Goal: Task Accomplishment & Management: Manage account settings

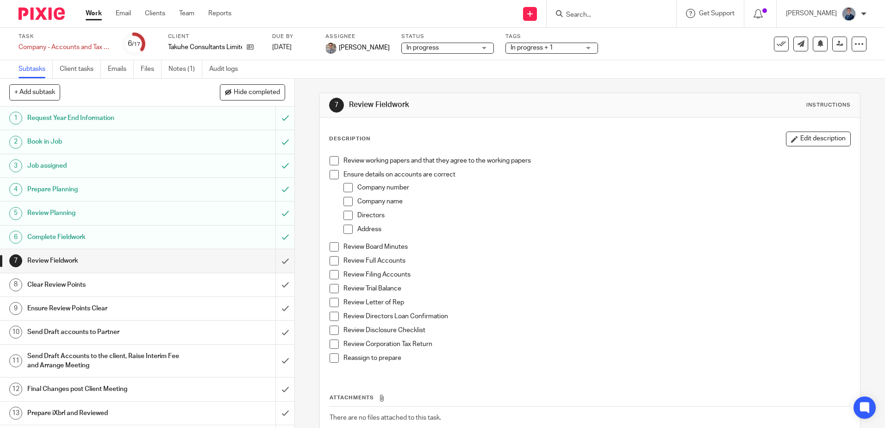
click at [93, 14] on link "Work" at bounding box center [94, 13] width 16 height 9
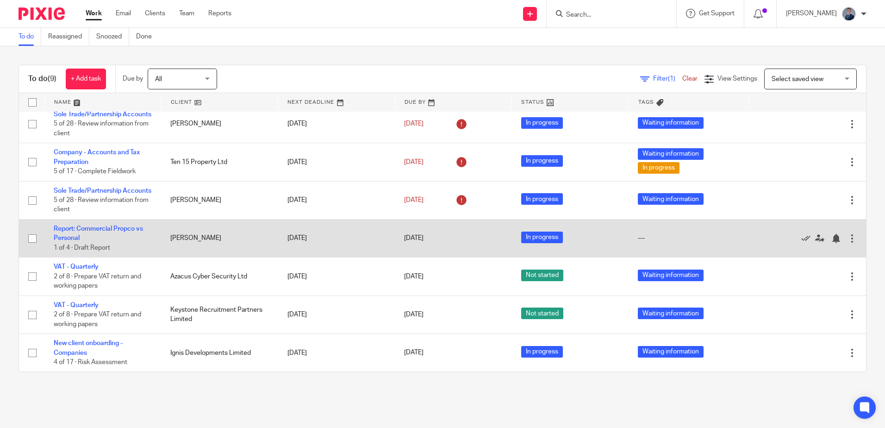
scroll to position [102, 0]
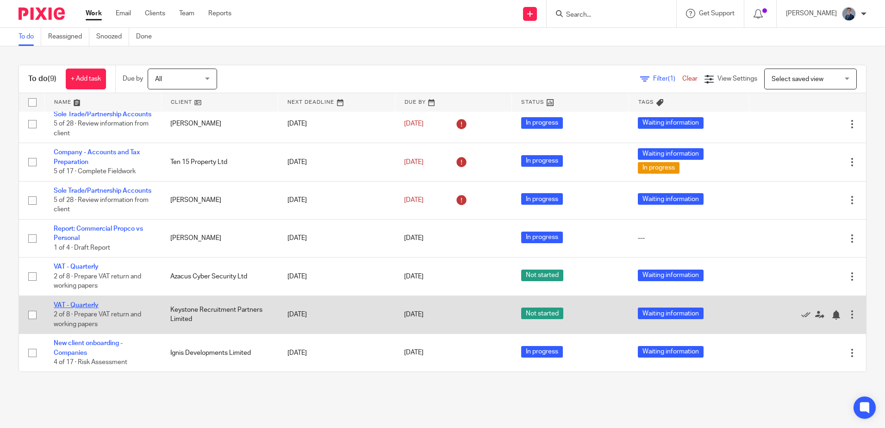
click at [73, 302] on link "VAT - Quarterly" at bounding box center [76, 305] width 45 height 6
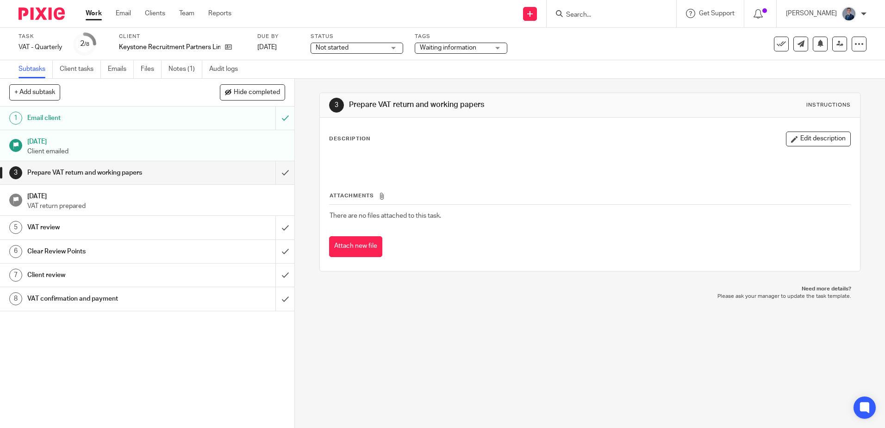
click at [385, 49] on div "Not started Not started" at bounding box center [357, 48] width 93 height 11
click at [354, 76] on li "In progress" at bounding box center [357, 81] width 92 height 19
click at [455, 51] on span "Waiting information" at bounding box center [454, 48] width 69 height 10
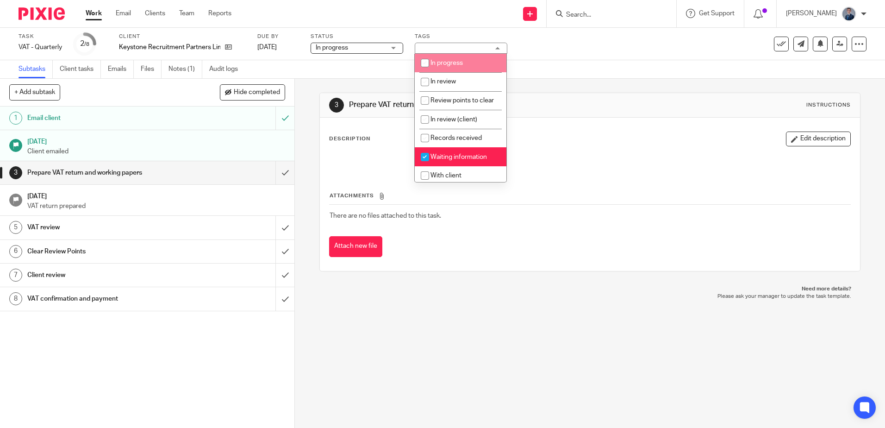
click at [449, 64] on span "In progress" at bounding box center [447, 63] width 32 height 6
checkbox input "true"
click at [449, 80] on span "In review" at bounding box center [443, 81] width 25 height 6
checkbox input "true"
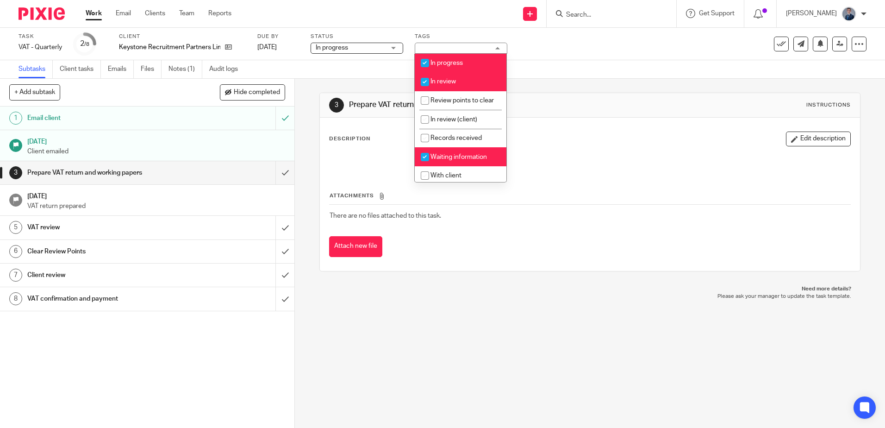
click at [446, 160] on span "Waiting information" at bounding box center [459, 157] width 56 height 6
checkbox input "false"
click at [539, 329] on div "3 Prepare VAT return and working papers Instructions Description Edit descripti…" at bounding box center [590, 253] width 590 height 349
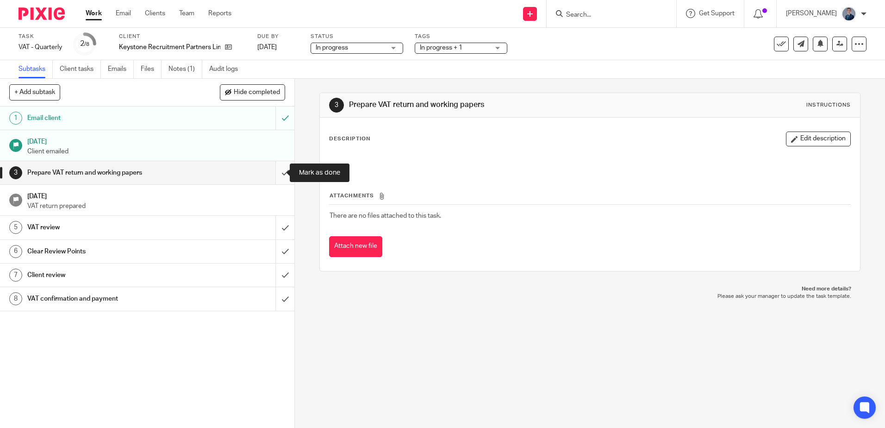
click at [276, 171] on input "submit" at bounding box center [147, 172] width 295 height 23
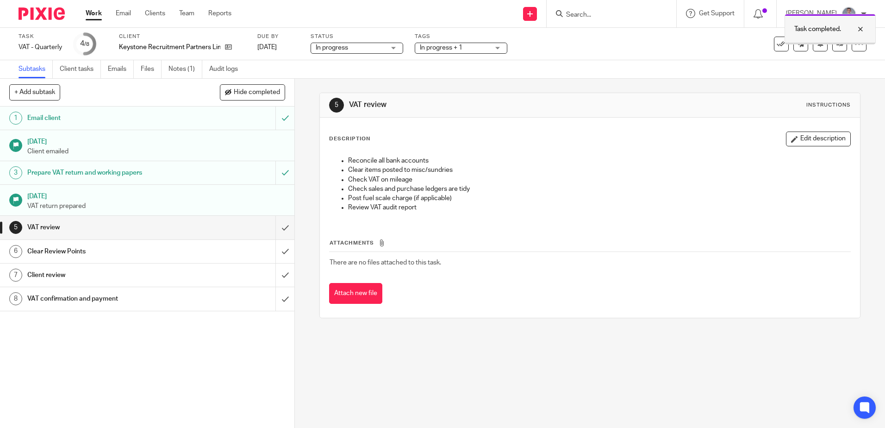
click at [859, 29] on div at bounding box center [853, 29] width 25 height 11
click at [837, 45] on icon at bounding box center [840, 43] width 7 height 7
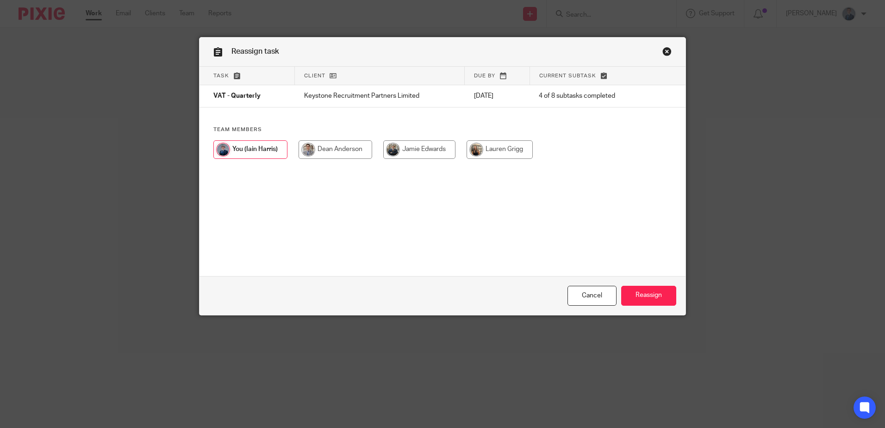
click at [310, 152] on input "radio" at bounding box center [336, 149] width 74 height 19
radio input "true"
click at [653, 294] on input "Reassign" at bounding box center [648, 296] width 55 height 20
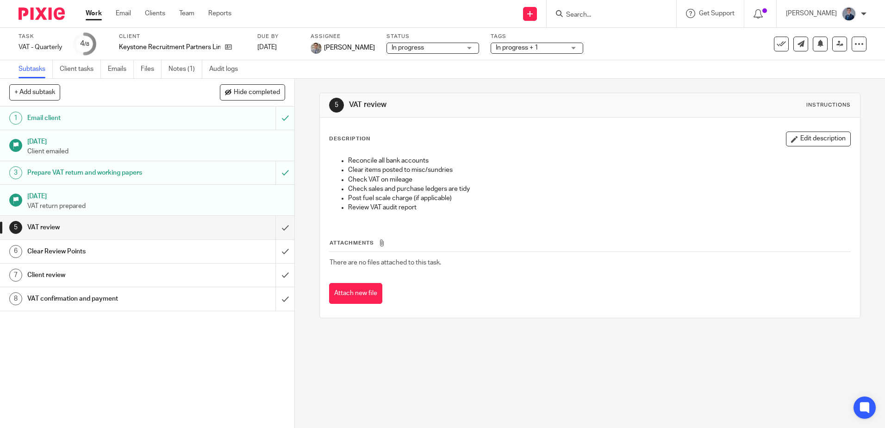
click at [91, 14] on link "Work" at bounding box center [94, 13] width 16 height 9
